Goal: Navigation & Orientation: Find specific page/section

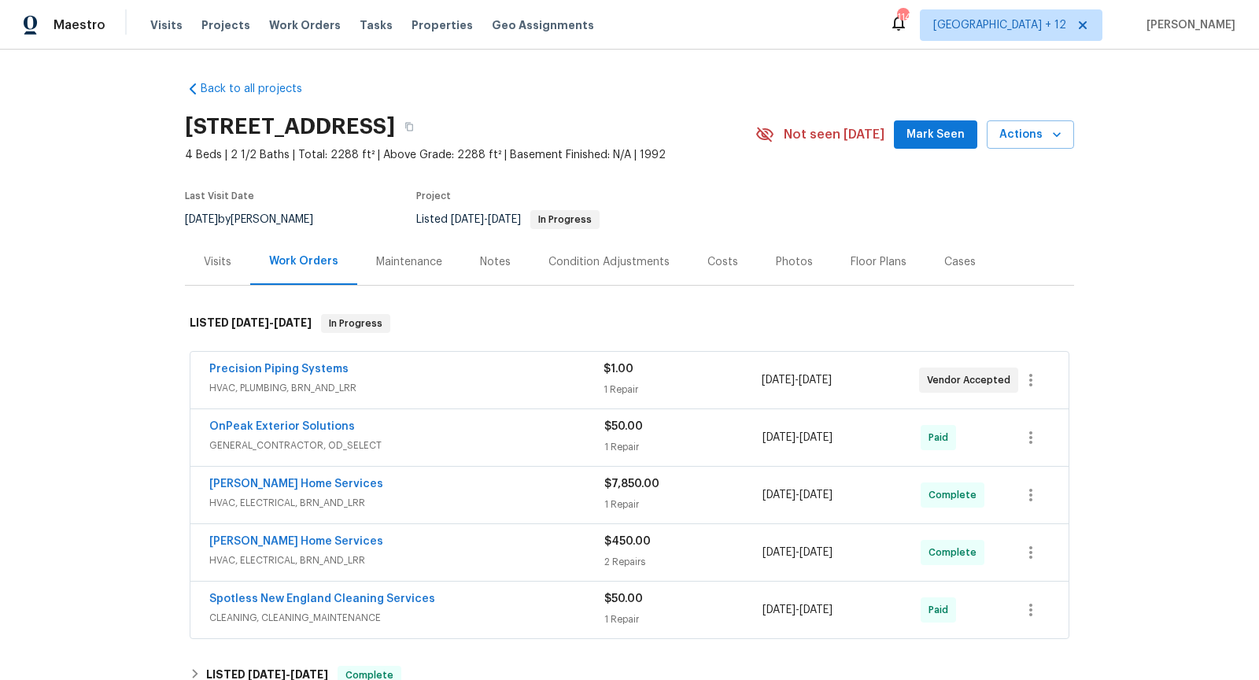
scroll to position [46, 0]
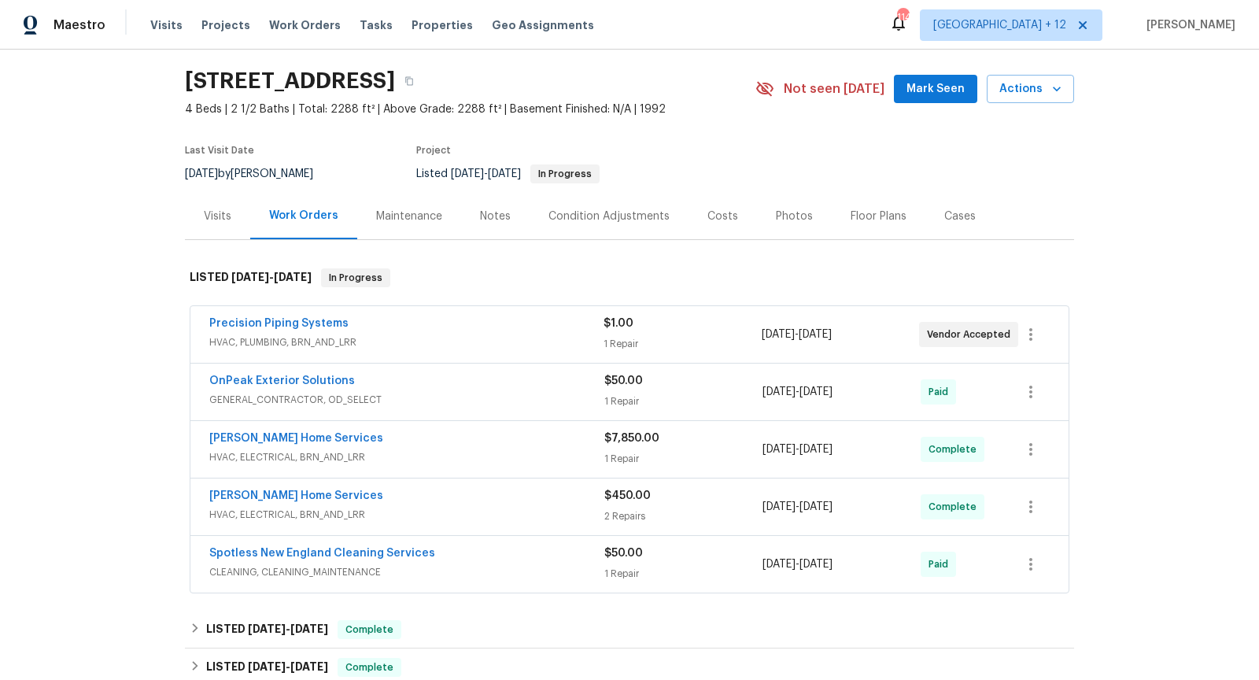
click at [532, 317] on div "Precision Piping Systems" at bounding box center [406, 325] width 394 height 19
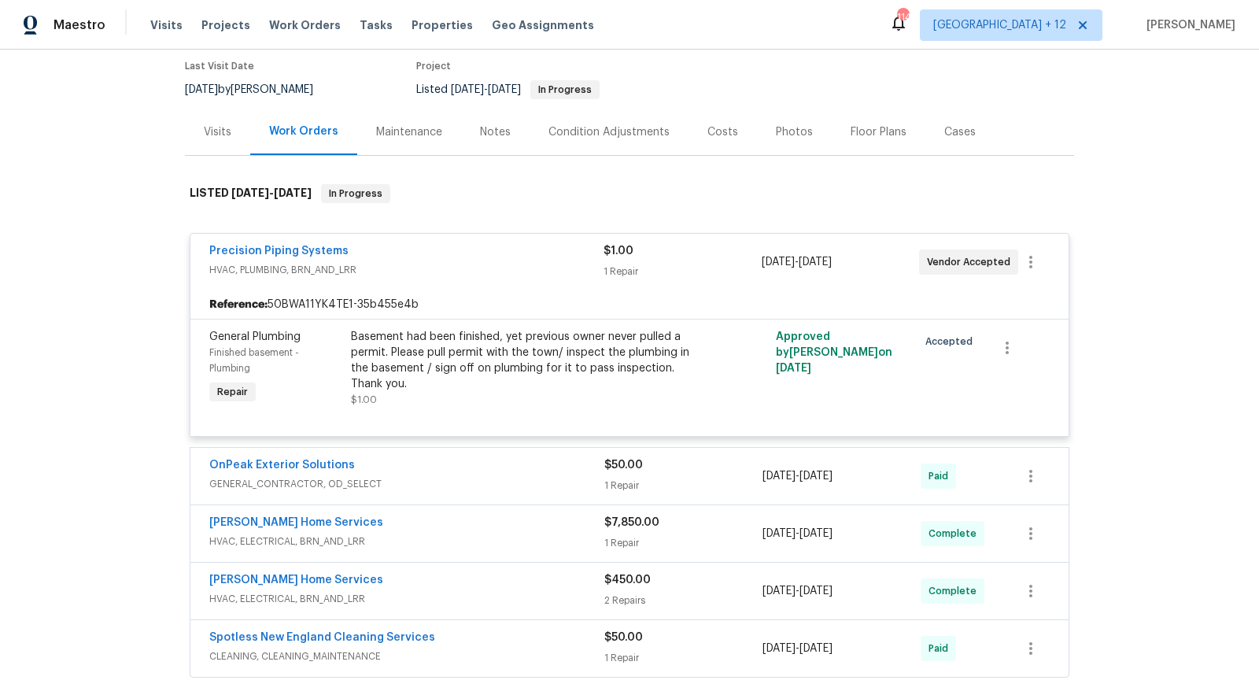
scroll to position [131, 0]
click at [302, 247] on link "Precision Piping Systems" at bounding box center [278, 250] width 139 height 11
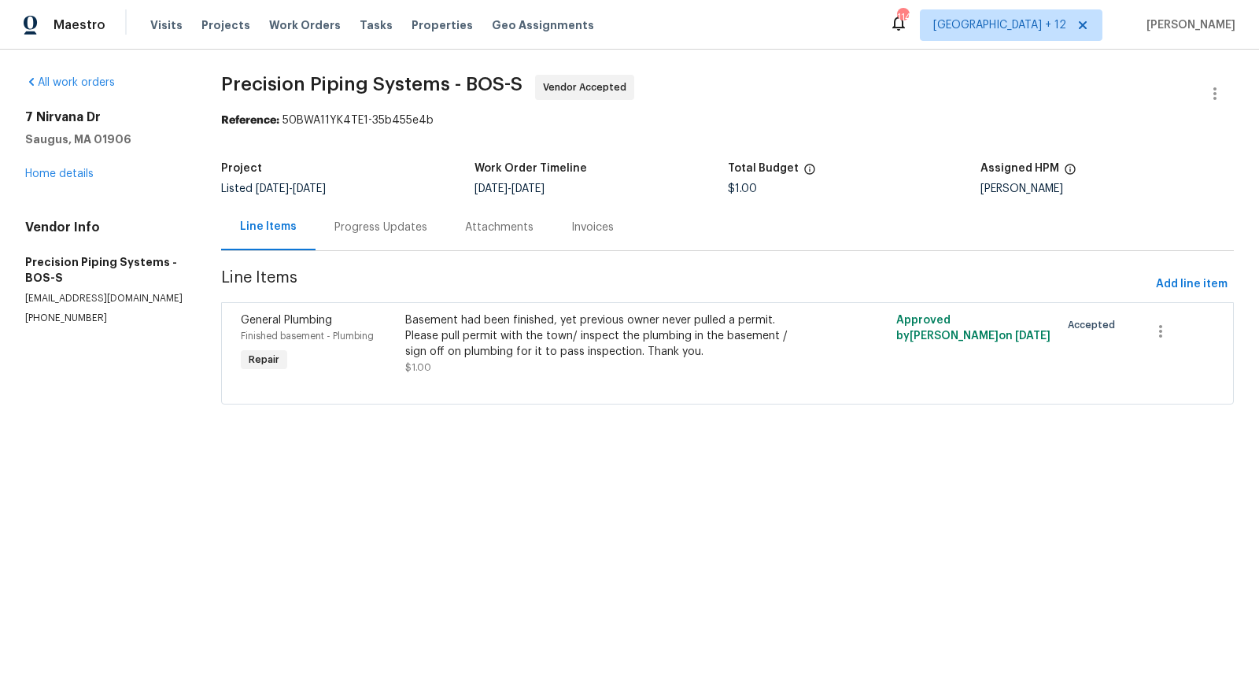
click at [406, 234] on div "Progress Updates" at bounding box center [381, 228] width 93 height 16
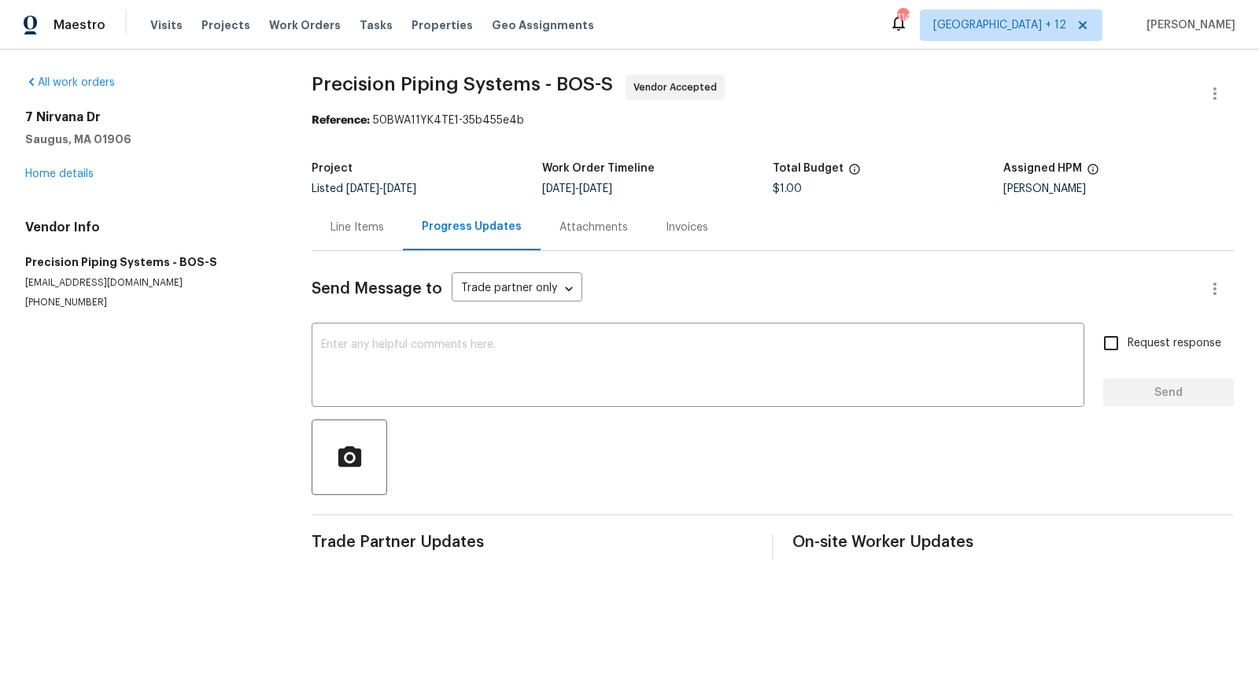
click at [350, 220] on div "Line Items" at bounding box center [358, 228] width 54 height 16
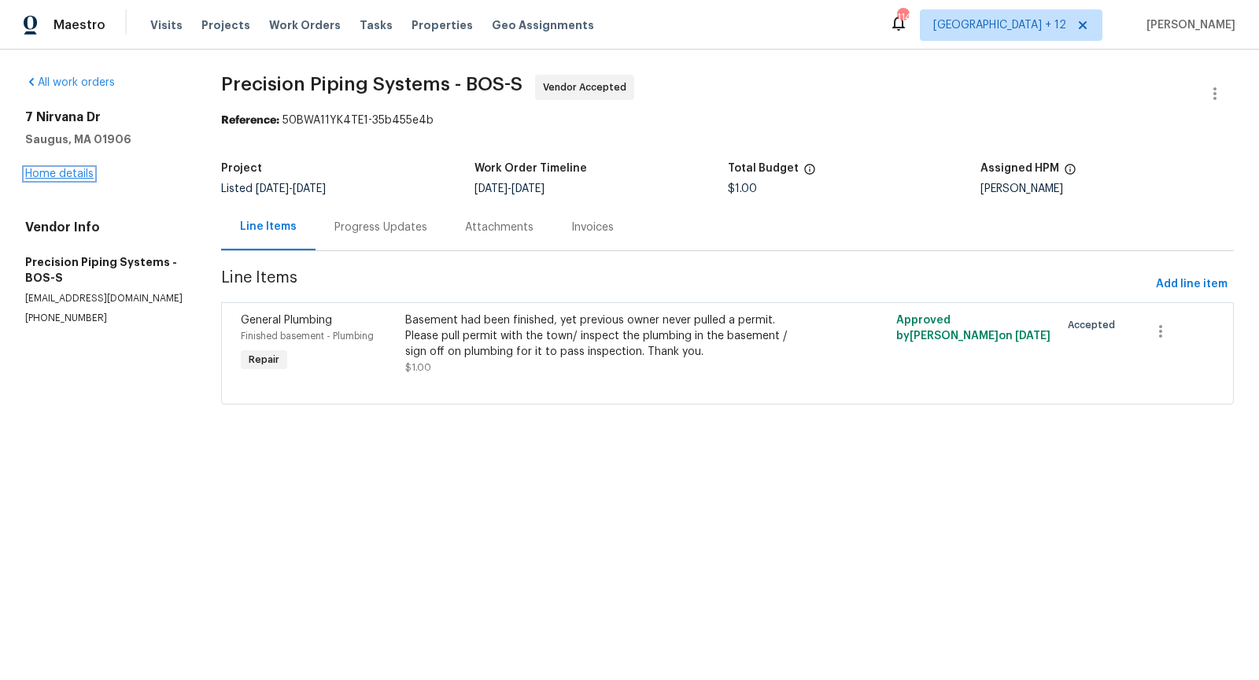
click at [69, 174] on link "Home details" at bounding box center [59, 173] width 68 height 11
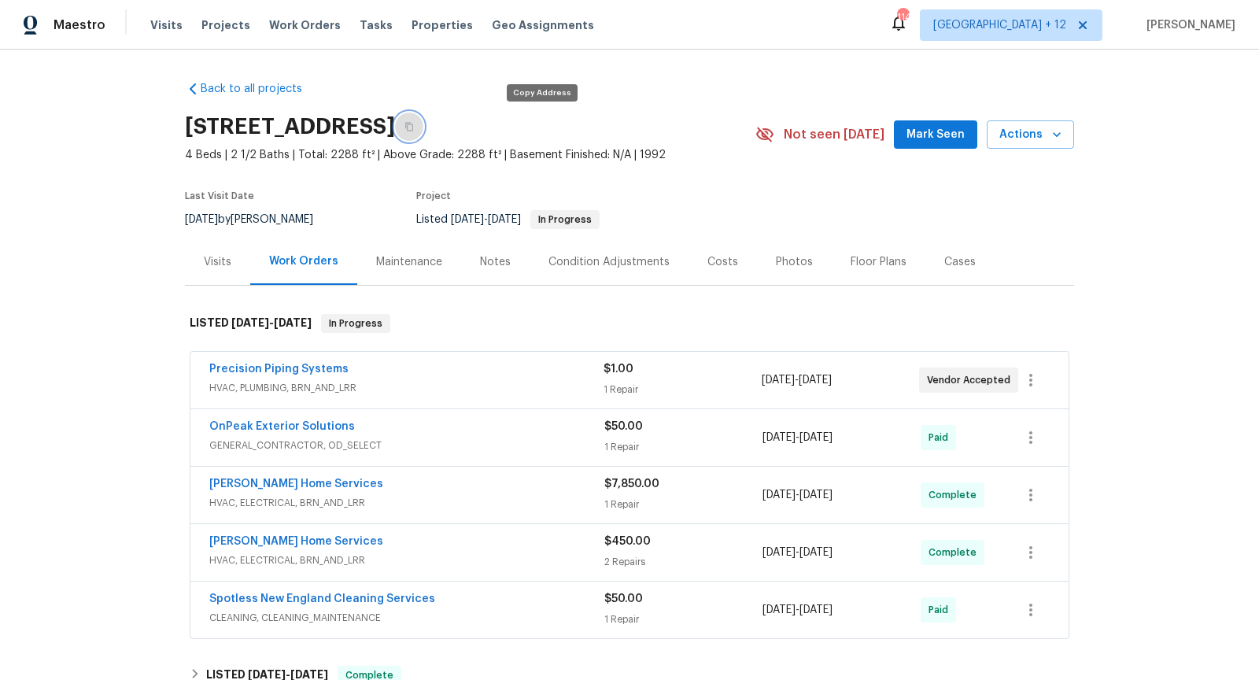
click at [414, 129] on icon "button" at bounding box center [409, 126] width 9 height 9
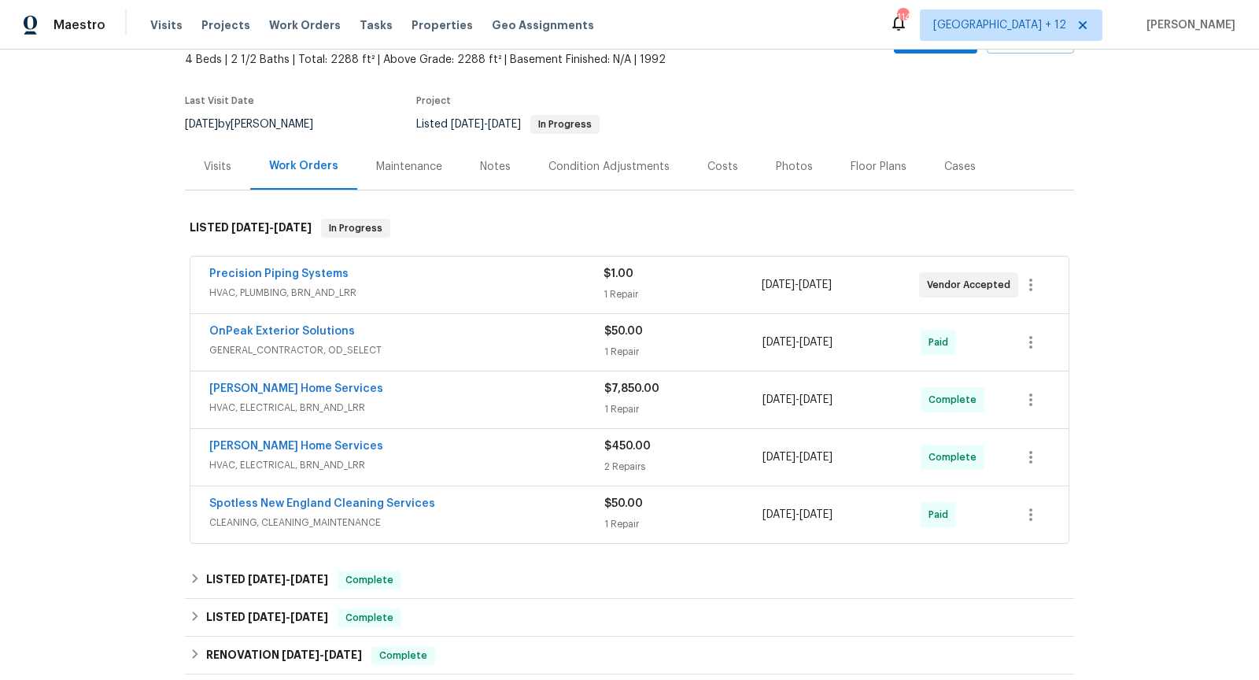
scroll to position [115, 0]
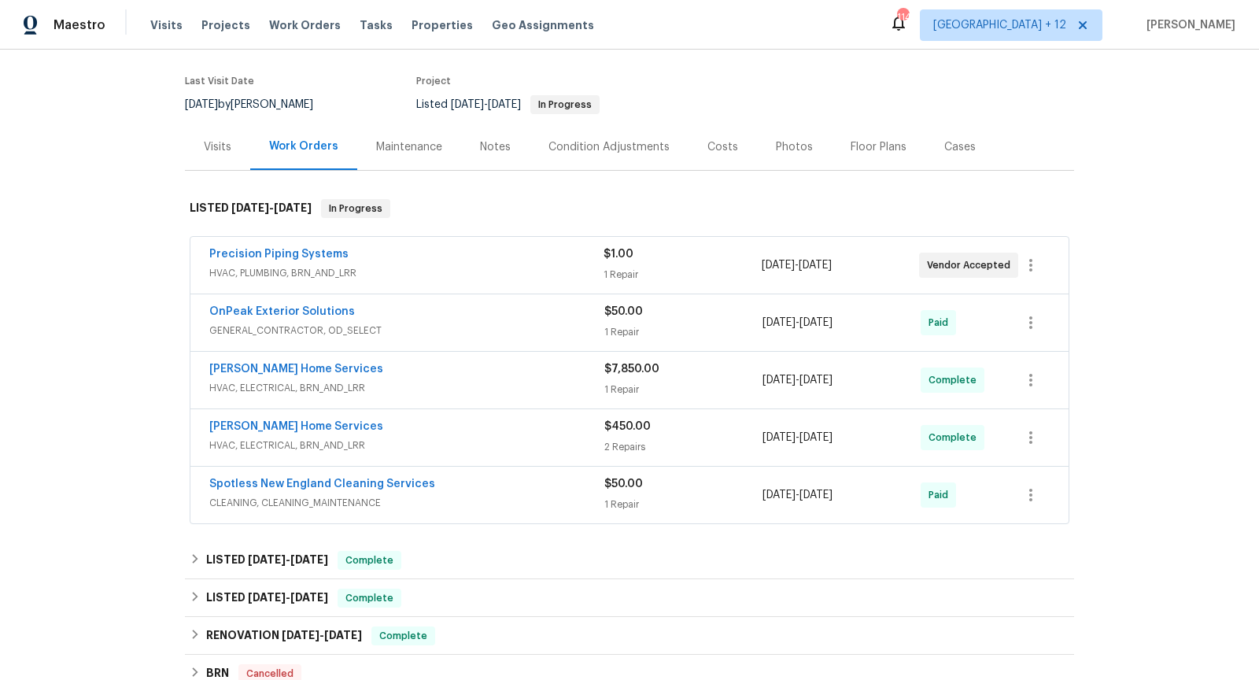
click at [534, 249] on div "Precision Piping Systems" at bounding box center [406, 255] width 394 height 19
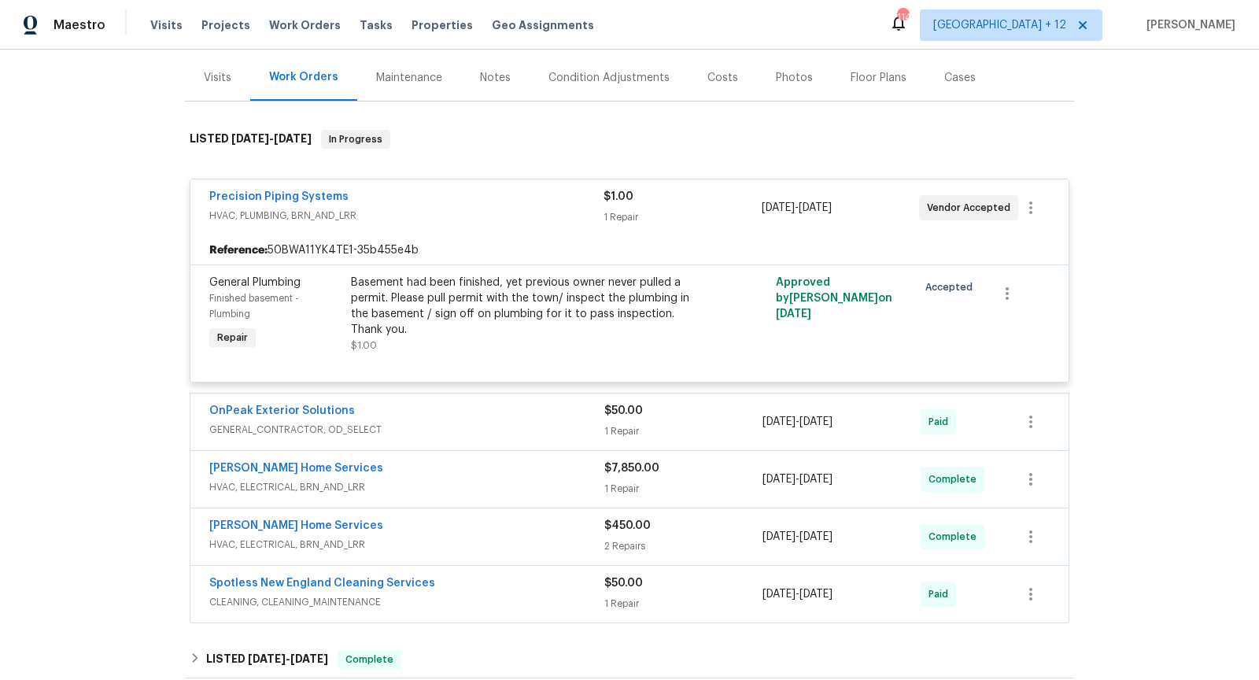
scroll to position [178, 0]
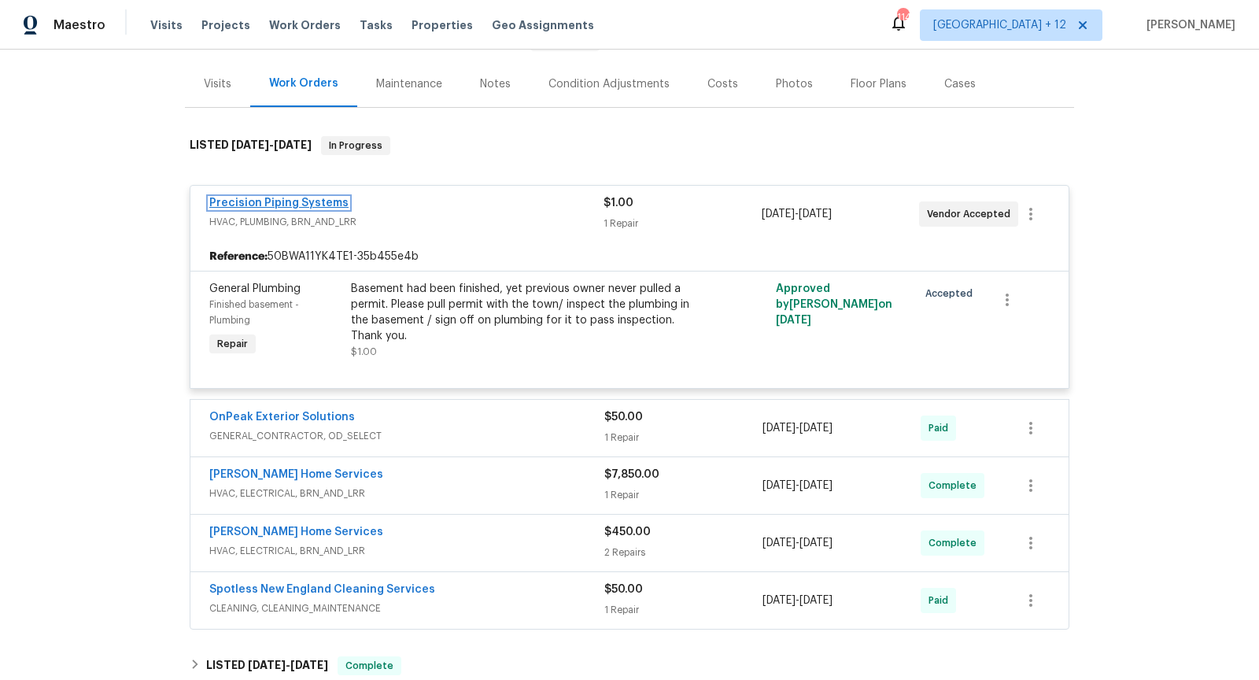
click at [301, 201] on link "Precision Piping Systems" at bounding box center [278, 203] width 139 height 11
